Goal: Transaction & Acquisition: Subscribe to service/newsletter

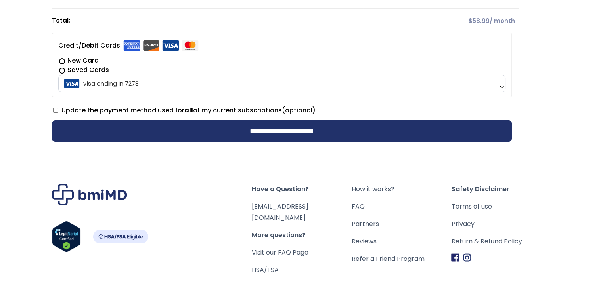
scroll to position [185, 0]
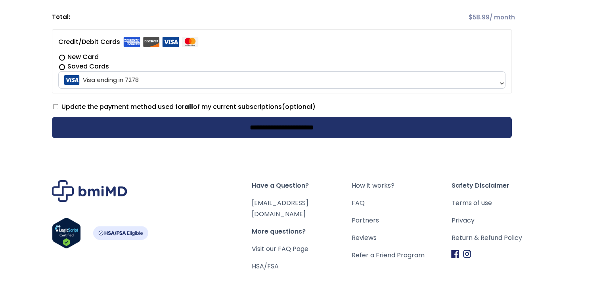
click at [261, 123] on input "**********" at bounding box center [282, 127] width 460 height 21
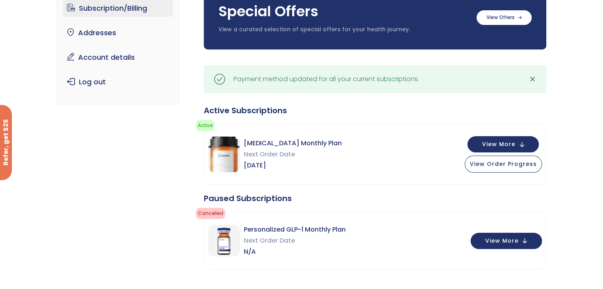
scroll to position [79, 0]
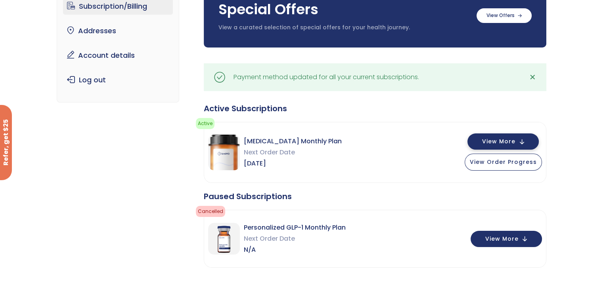
click at [525, 139] on button "View More" at bounding box center [502, 142] width 71 height 16
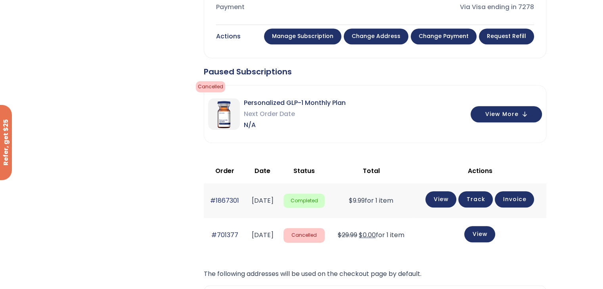
scroll to position [487, 0]
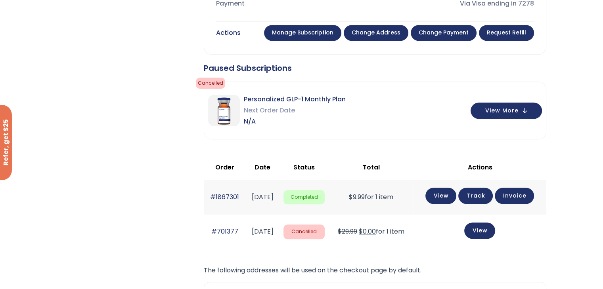
click at [507, 30] on link "Request Refill" at bounding box center [506, 33] width 55 height 16
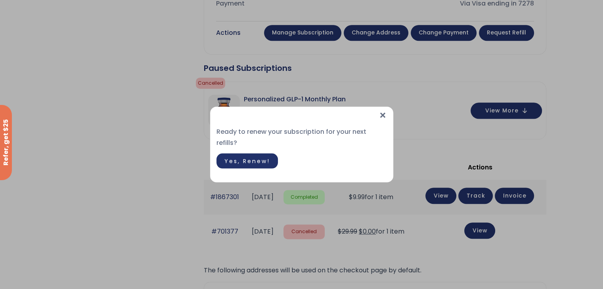
click at [256, 157] on span "Yes, Renew!" at bounding box center [247, 161] width 46 height 8
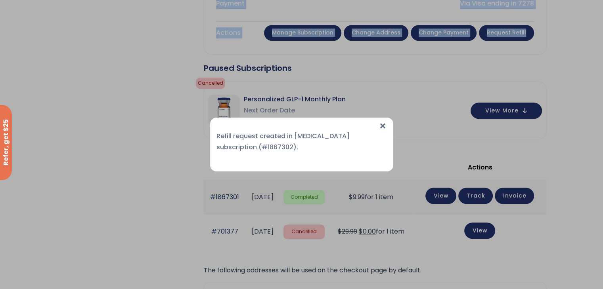
drag, startPoint x: 334, startPoint y: 226, endPoint x: 315, endPoint y: -34, distance: 261.5
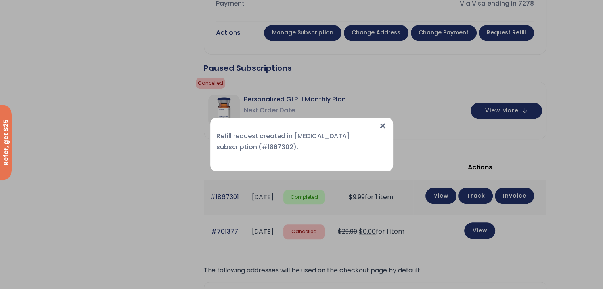
click at [383, 127] on span "×" at bounding box center [382, 126] width 8 height 17
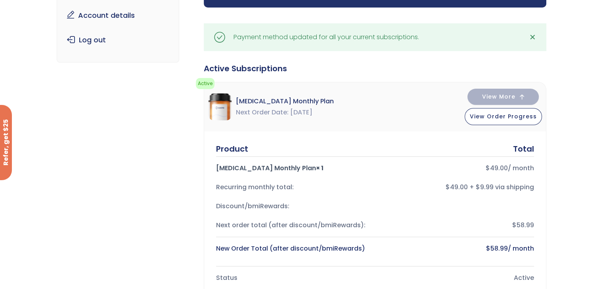
scroll to position [111, 0]
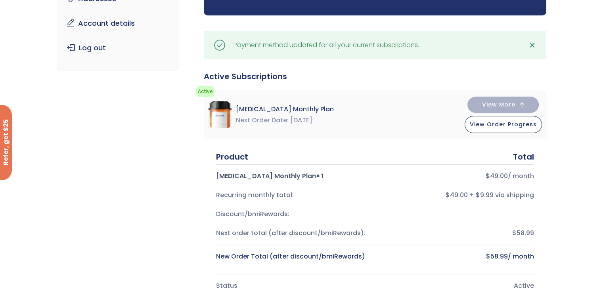
click at [534, 42] on span "✕" at bounding box center [532, 45] width 7 height 11
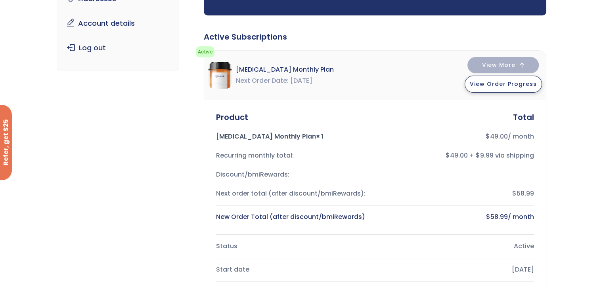
click at [524, 86] on span "View Order Progress" at bounding box center [503, 84] width 67 height 8
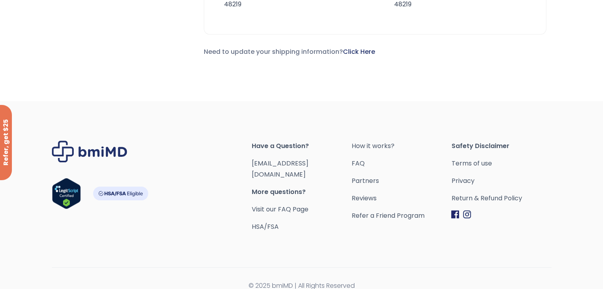
scroll to position [0, 0]
